Goal: Task Accomplishment & Management: Manage account settings

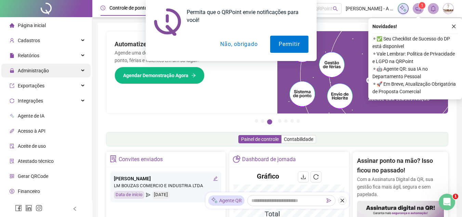
click at [45, 70] on span "Administração" at bounding box center [33, 70] width 31 height 5
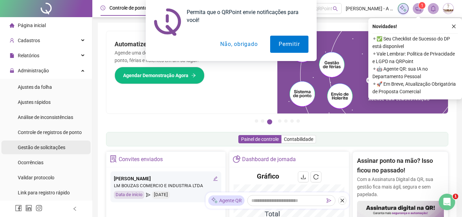
click at [56, 142] on div "Gestão de solicitações" at bounding box center [42, 147] width 48 height 14
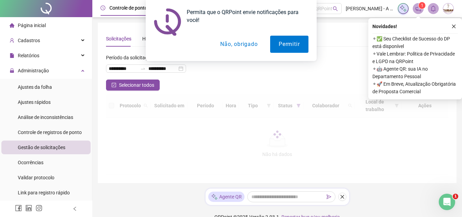
click at [244, 40] on button "Não, obrigado" at bounding box center [239, 44] width 54 height 17
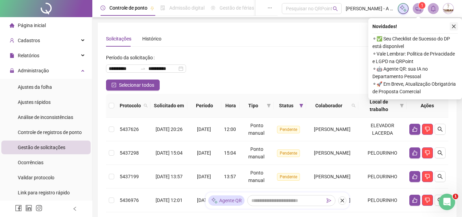
click at [453, 27] on icon "close" at bounding box center [454, 27] width 4 height 4
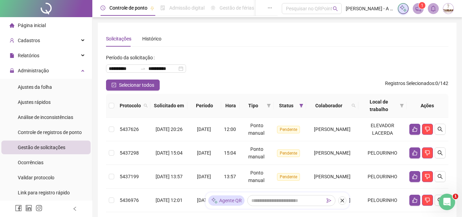
click at [114, 109] on th at bounding box center [111, 106] width 11 height 24
click at [109, 99] on th at bounding box center [111, 106] width 11 height 24
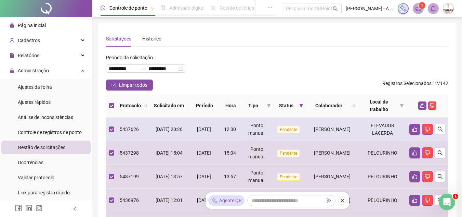
click at [110, 124] on td at bounding box center [111, 129] width 11 height 24
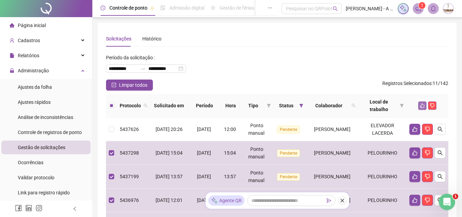
click at [420, 102] on button "button" at bounding box center [422, 105] width 8 height 8
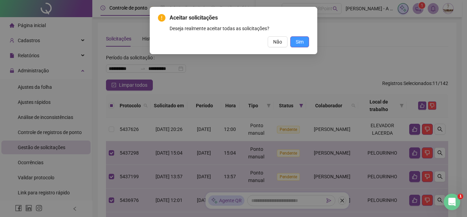
click at [301, 43] on span "Sim" at bounding box center [300, 42] width 8 height 8
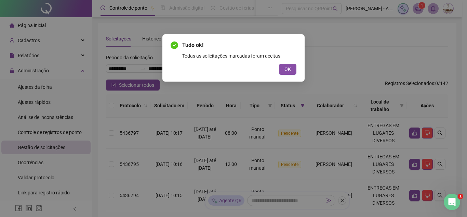
click at [77, 37] on div "Tudo ok! Todas as solicitações marcadas foram aceitas OK" at bounding box center [233, 108] width 467 height 217
click at [288, 68] on span "OK" at bounding box center [288, 69] width 7 height 8
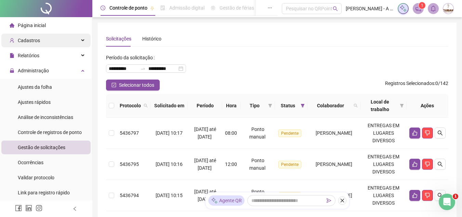
click at [75, 40] on div "Cadastros" at bounding box center [45, 41] width 89 height 14
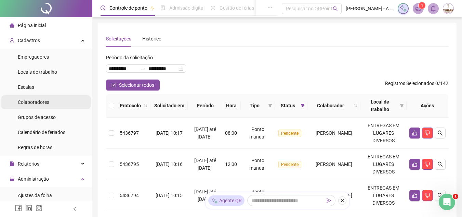
click at [60, 96] on li "Colaboradores" at bounding box center [45, 102] width 89 height 14
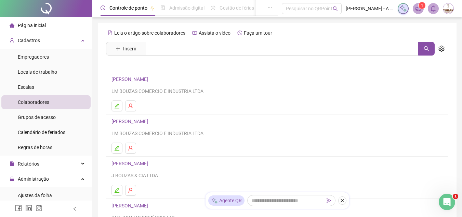
click at [178, 40] on div "Leia o artigo sobre colaboradores Assista o vídeo Faça um tour Inserir Nenhum r…" at bounding box center [277, 160] width 343 height 266
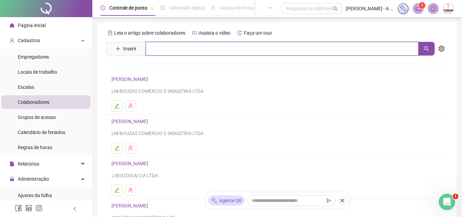
click at [176, 51] on input "text" at bounding box center [282, 49] width 273 height 14
type input "*****"
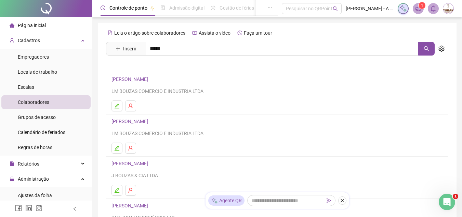
click at [166, 64] on div "[PERSON_NAME]" at bounding box center [277, 69] width 343 height 28
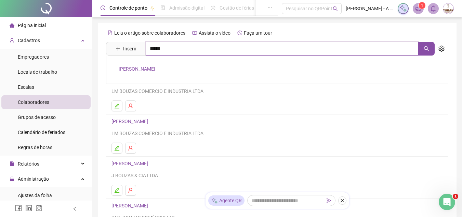
click at [175, 52] on input "*****" at bounding box center [282, 49] width 273 height 14
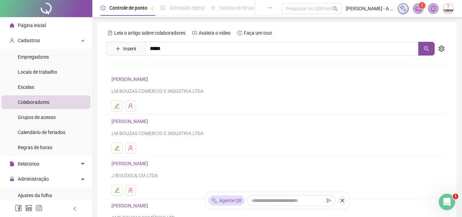
click at [155, 72] on link "[PERSON_NAME]" at bounding box center [137, 68] width 37 height 5
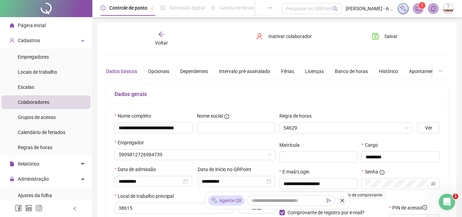
type input "**********"
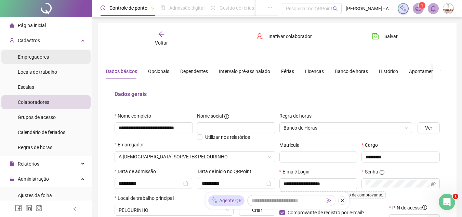
click at [53, 53] on li "Empregadores" at bounding box center [45, 57] width 89 height 14
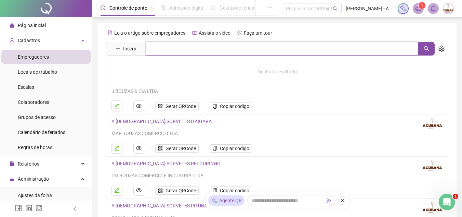
click at [183, 50] on input "text" at bounding box center [282, 49] width 273 height 14
drag, startPoint x: 183, startPoint y: 50, endPoint x: 182, endPoint y: 199, distance: 149.5
click at [182, 199] on div "Leia o artigo sobre empregadores Assista o vídeo Faça um tour Inserir Nenhum re…" at bounding box center [277, 139] width 343 height 224
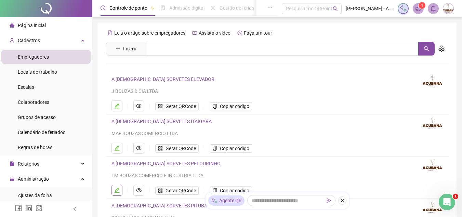
click at [120, 188] on button "button" at bounding box center [117, 189] width 11 height 11
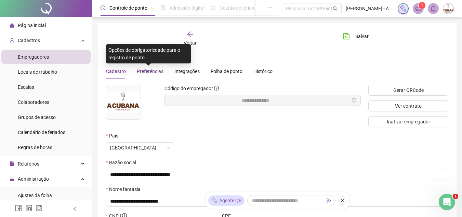
click at [149, 68] on span "Preferências" at bounding box center [150, 70] width 27 height 5
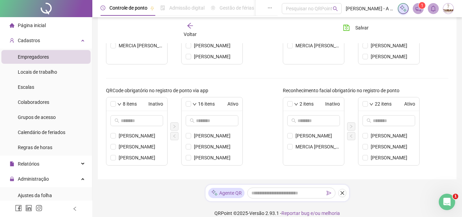
scroll to position [283, 0]
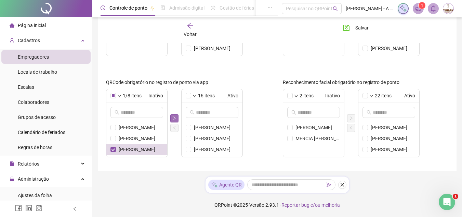
click at [173, 117] on icon "right" at bounding box center [174, 118] width 4 height 4
click at [172, 118] on icon "right" at bounding box center [174, 118] width 4 height 4
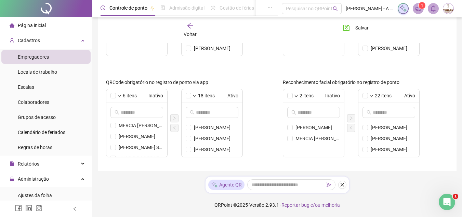
scroll to position [26, 0]
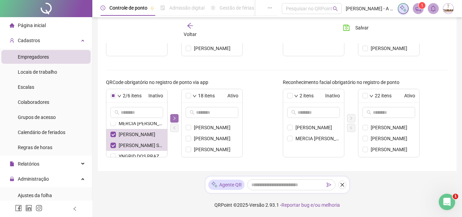
click at [171, 118] on button "button" at bounding box center [174, 118] width 8 height 8
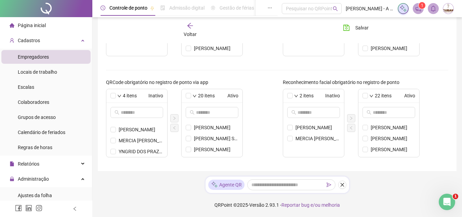
scroll to position [9, 0]
click at [176, 118] on icon "right" at bounding box center [174, 117] width 2 height 3
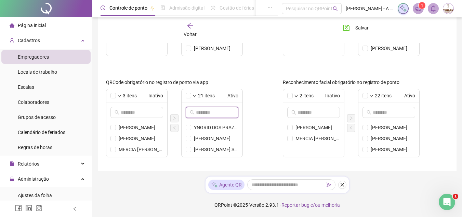
click at [220, 112] on input "text" at bounding box center [212, 112] width 33 height 8
click at [191, 128] on li "[PERSON_NAME]" at bounding box center [212, 127] width 61 height 11
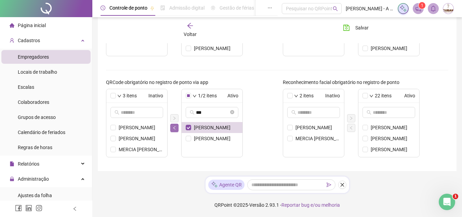
click at [174, 129] on icon "left" at bounding box center [174, 128] width 4 height 4
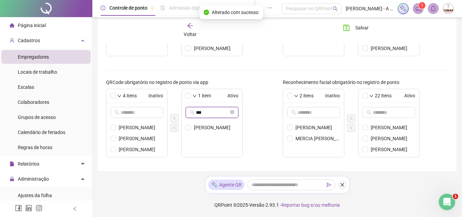
click at [204, 114] on input "***" at bounding box center [212, 112] width 33 height 8
type input "*"
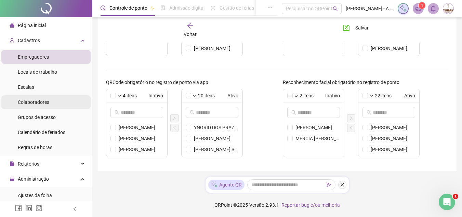
click at [53, 97] on li "Colaboradores" at bounding box center [45, 102] width 89 height 14
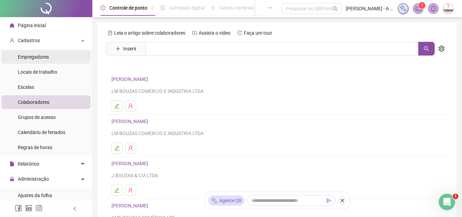
click at [52, 57] on li "Empregadores" at bounding box center [45, 57] width 89 height 14
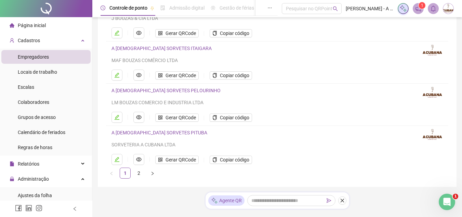
scroll to position [72, 0]
click at [138, 174] on link "2" at bounding box center [139, 173] width 10 height 10
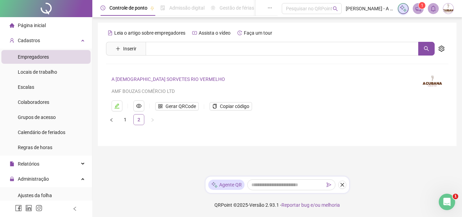
scroll to position [0, 0]
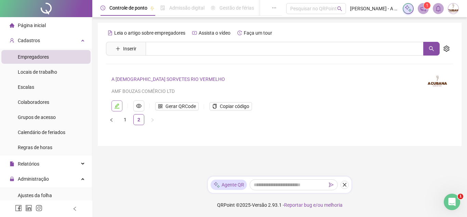
click at [116, 105] on icon "edit" at bounding box center [116, 105] width 5 height 5
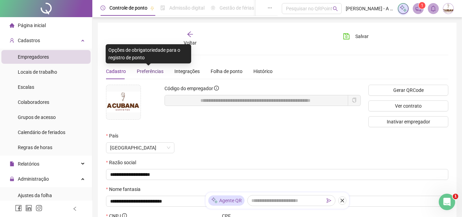
click at [152, 73] on span "Preferências" at bounding box center [150, 70] width 27 height 5
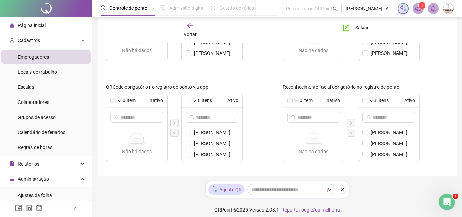
scroll to position [283, 0]
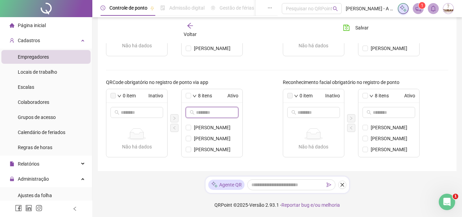
click at [215, 112] on input "text" at bounding box center [212, 112] width 33 height 8
type input "***"
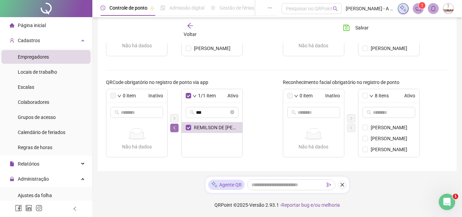
click at [176, 129] on icon "left" at bounding box center [174, 128] width 4 height 4
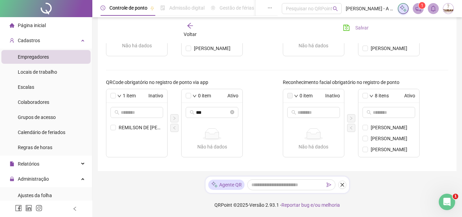
click at [356, 27] on span "Salvar" at bounding box center [362, 28] width 13 height 8
click at [46, 71] on span "Locais de trabalho" at bounding box center [37, 71] width 39 height 5
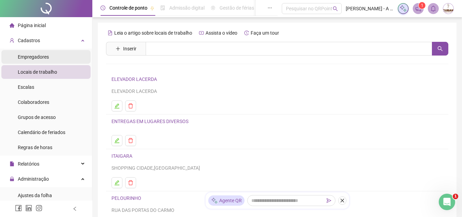
click at [53, 55] on li "Empregadores" at bounding box center [45, 57] width 89 height 14
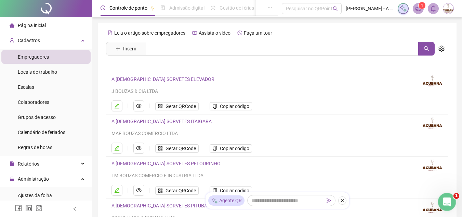
click at [449, 203] on icon "Abertura do Messenger da Intercom" at bounding box center [446, 200] width 11 height 11
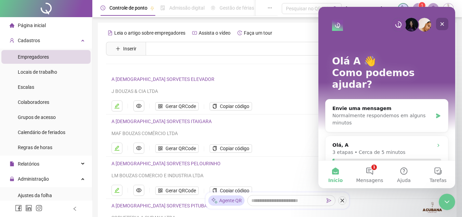
click at [441, 22] on icon "Fechar" at bounding box center [442, 23] width 5 height 5
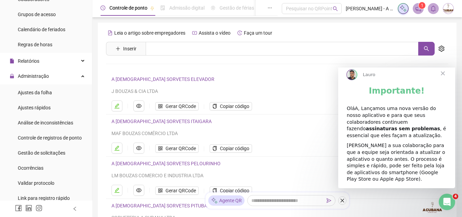
scroll to position [108, 0]
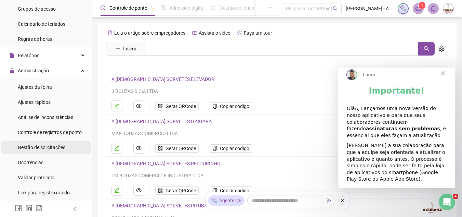
click at [66, 142] on li "Gestão de solicitações" at bounding box center [45, 147] width 89 height 14
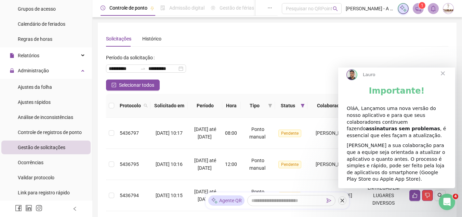
click at [442, 75] on span "Fechar" at bounding box center [443, 73] width 25 height 25
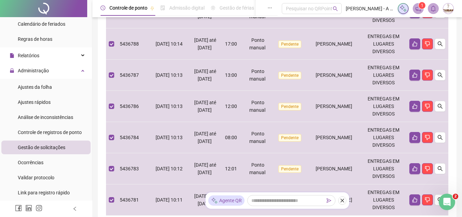
scroll to position [348, 0]
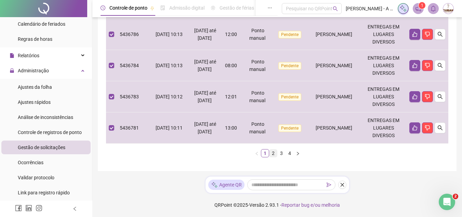
click at [274, 153] on link "2" at bounding box center [274, 153] width 8 height 8
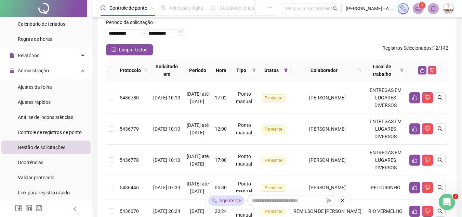
scroll to position [0, 0]
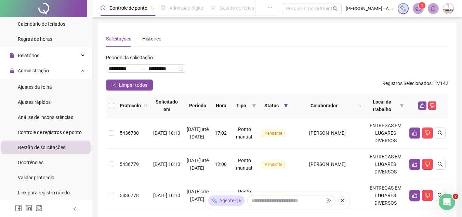
click at [111, 102] on label at bounding box center [111, 106] width 5 height 8
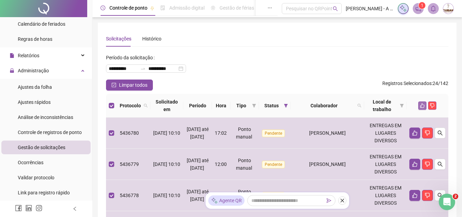
click at [419, 105] on button "button" at bounding box center [422, 105] width 8 height 8
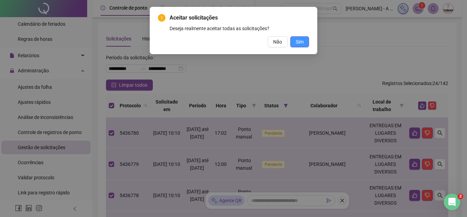
click at [297, 37] on button "Sim" at bounding box center [300, 41] width 19 height 11
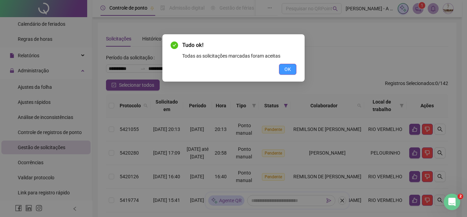
click at [294, 70] on button "OK" at bounding box center [287, 69] width 17 height 11
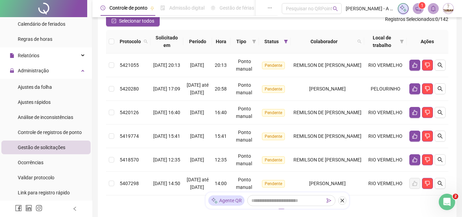
scroll to position [71, 0]
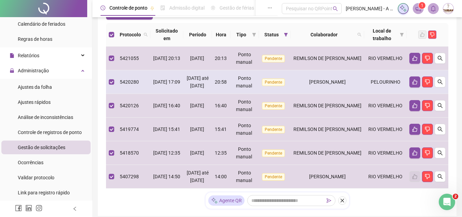
click at [116, 85] on td at bounding box center [111, 82] width 11 height 24
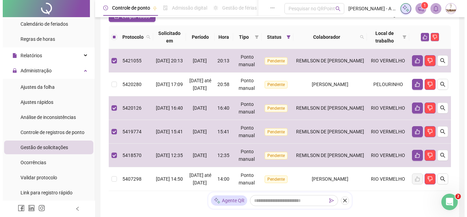
scroll to position [61, 0]
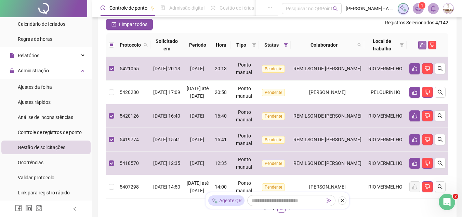
click at [421, 47] on icon "like" at bounding box center [423, 45] width 4 height 4
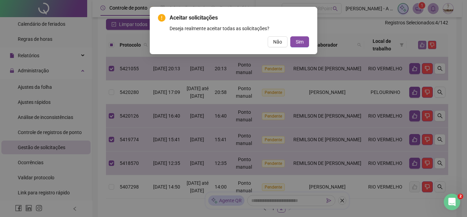
click at [291, 36] on button "Sim" at bounding box center [300, 41] width 19 height 11
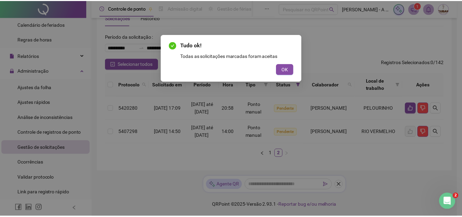
scroll to position [36, 0]
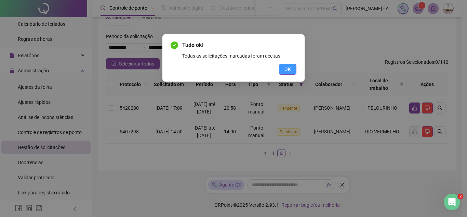
click at [288, 67] on span "OK" at bounding box center [288, 69] width 7 height 8
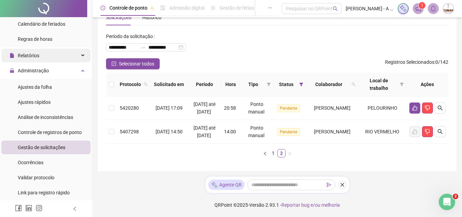
click at [43, 55] on div "Relatórios" at bounding box center [45, 56] width 89 height 14
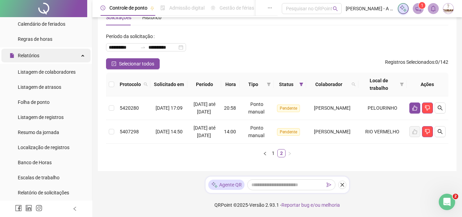
click at [34, 54] on span "Relatórios" at bounding box center [29, 55] width 22 height 5
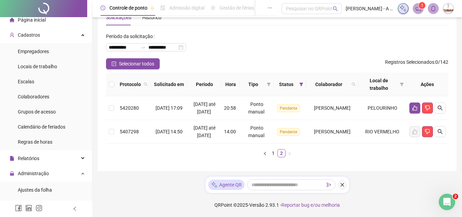
scroll to position [0, 0]
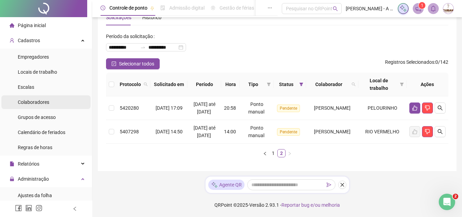
click at [48, 101] on span "Colaboradores" at bounding box center [33, 101] width 31 height 5
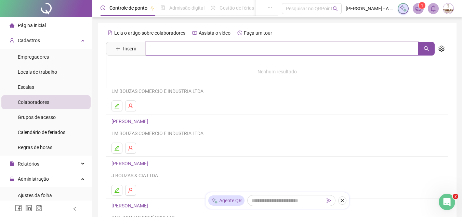
click at [166, 53] on input "text" at bounding box center [282, 49] width 273 height 14
type input "*******"
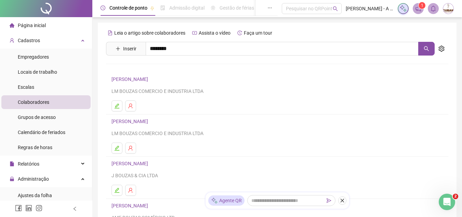
click at [155, 71] on link "[PERSON_NAME]" at bounding box center [137, 68] width 37 height 5
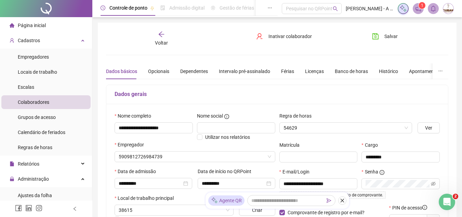
type input "**********"
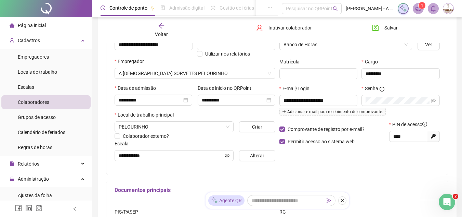
scroll to position [89, 0]
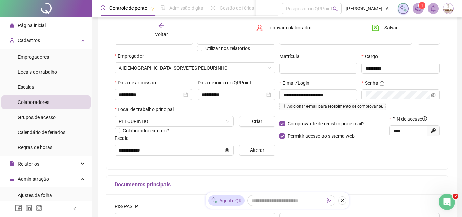
click at [164, 25] on icon "arrow-left" at bounding box center [161, 25] width 7 height 7
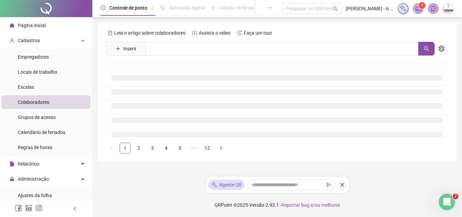
scroll to position [0, 0]
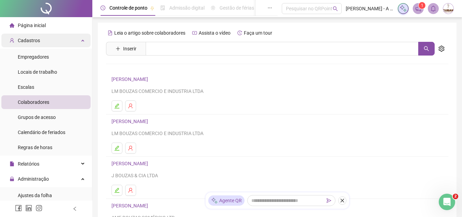
click at [44, 39] on div "Cadastros" at bounding box center [45, 41] width 89 height 14
